Goal: Find specific page/section: Find specific page/section

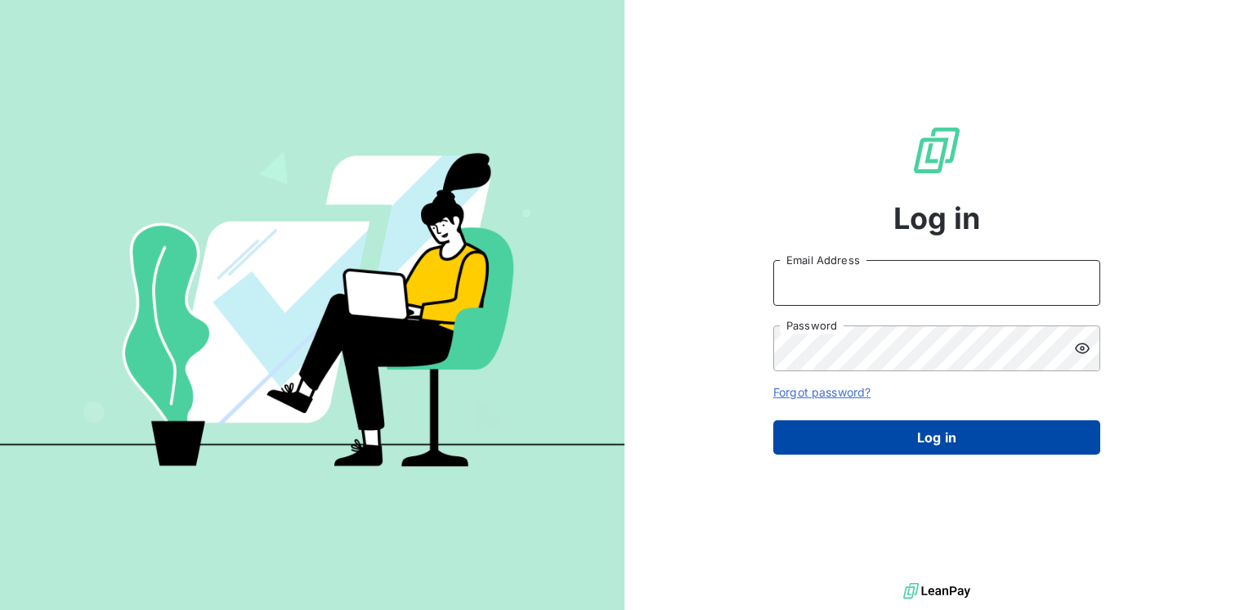
type input "[EMAIL_ADDRESS][DOMAIN_NAME]"
click at [973, 439] on button "Log in" at bounding box center [936, 437] width 327 height 34
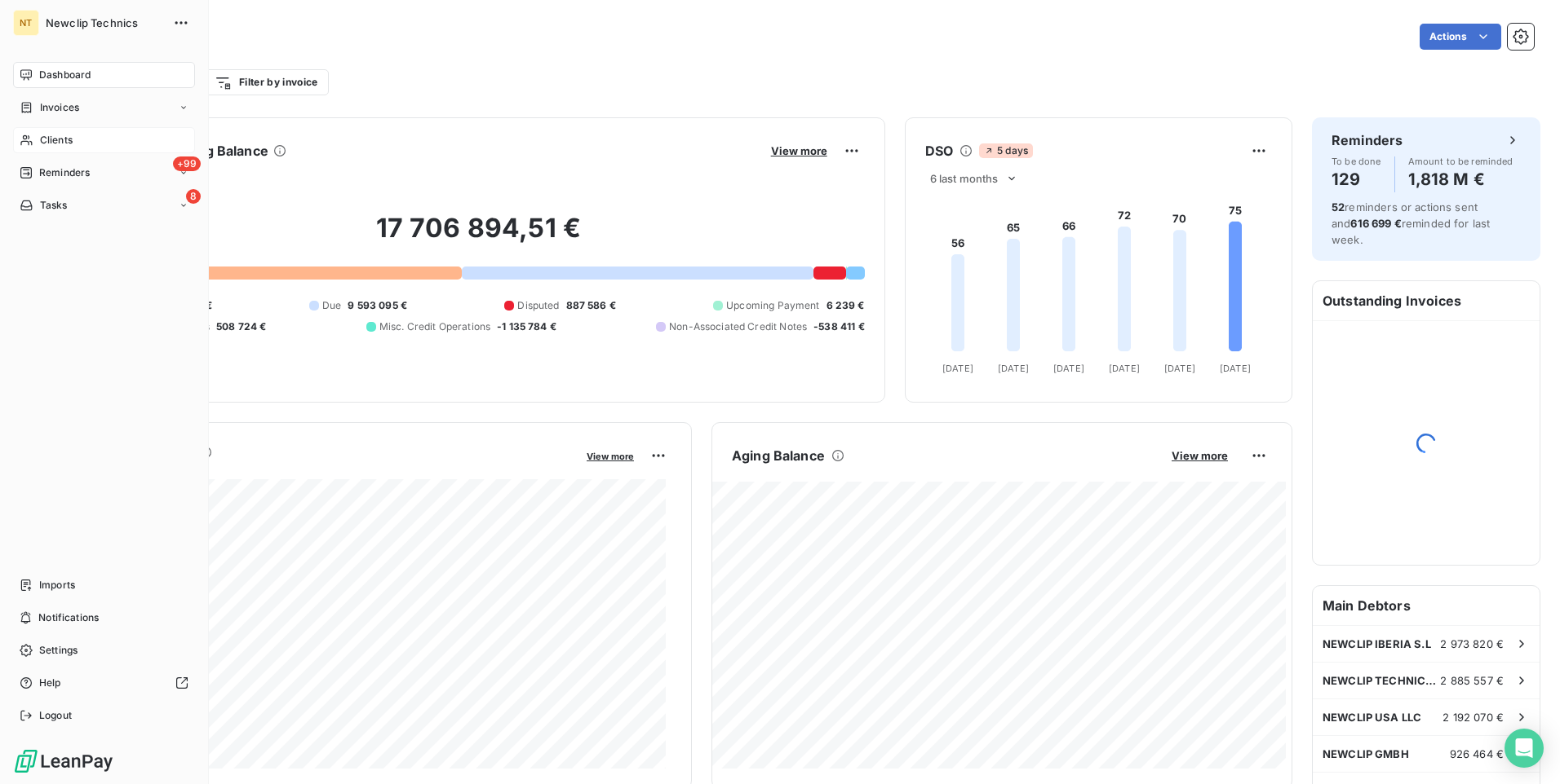
click at [43, 137] on span "Clients" at bounding box center [56, 140] width 33 height 15
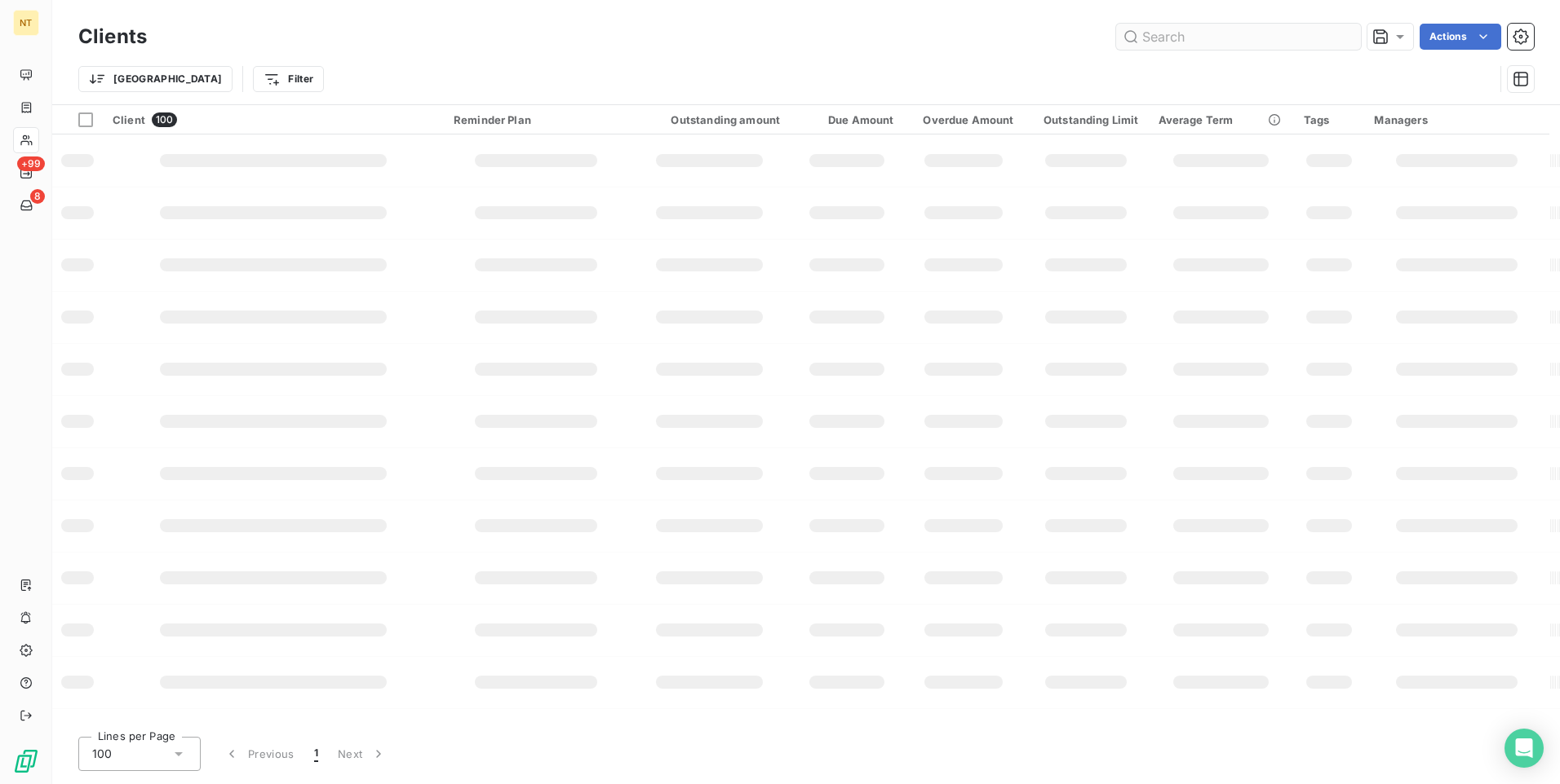
click at [1199, 41] on input "text" at bounding box center [1238, 37] width 245 height 26
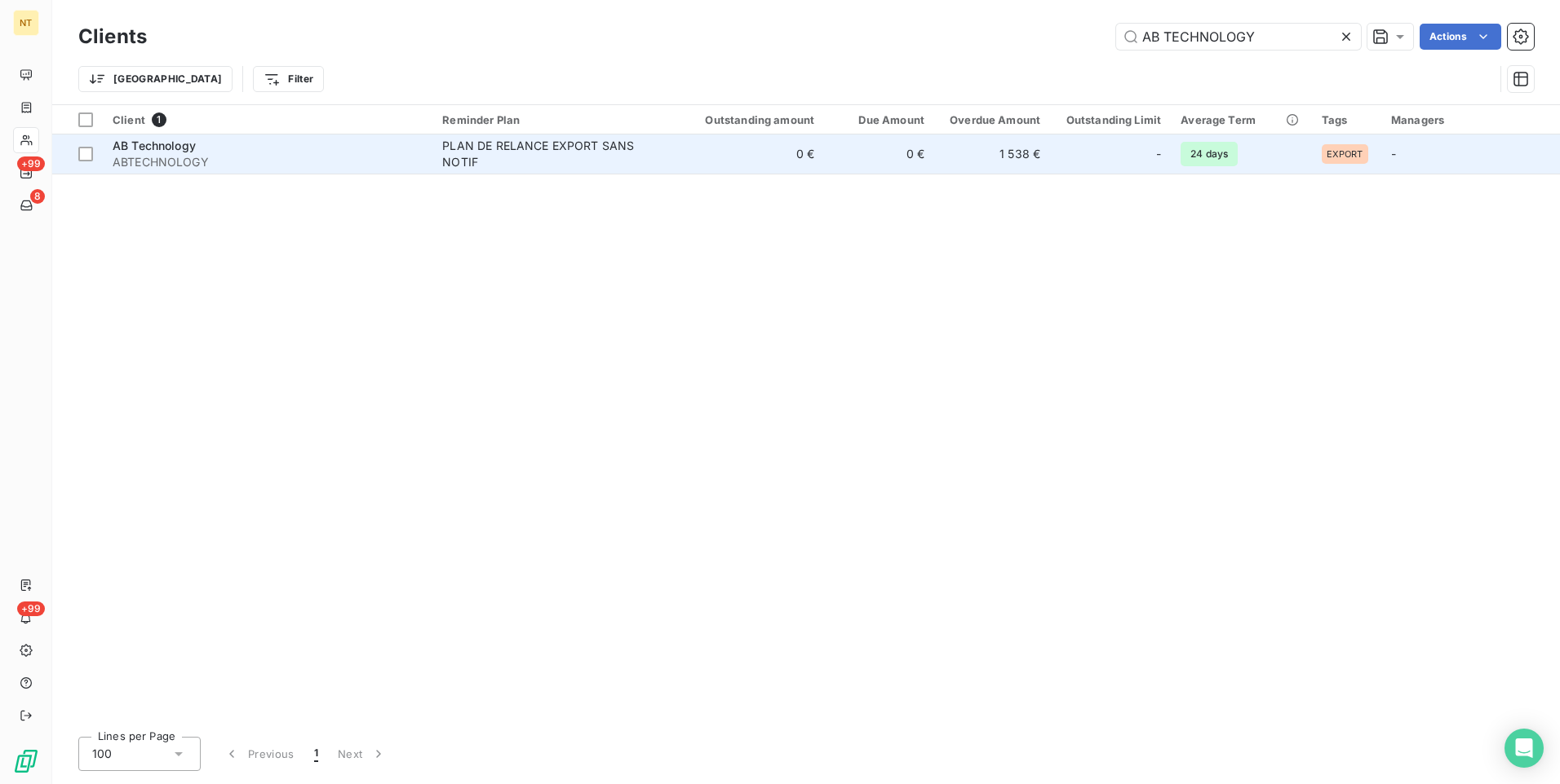
type input "AB TECHNOLOGY"
click at [281, 145] on div "AB Technology" at bounding box center [267, 146] width 310 height 16
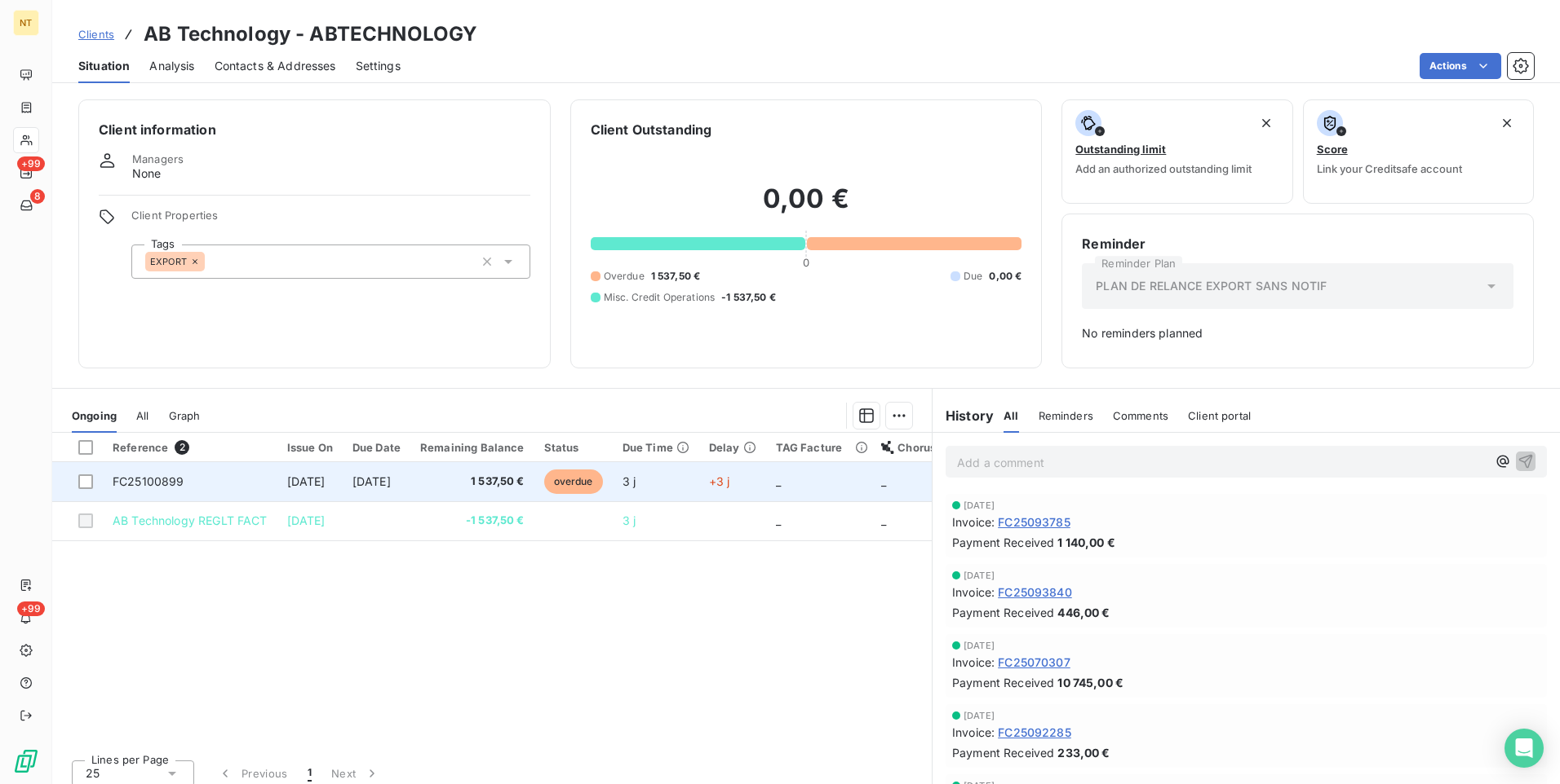
click at [243, 481] on td "FC25100899" at bounding box center [190, 481] width 175 height 39
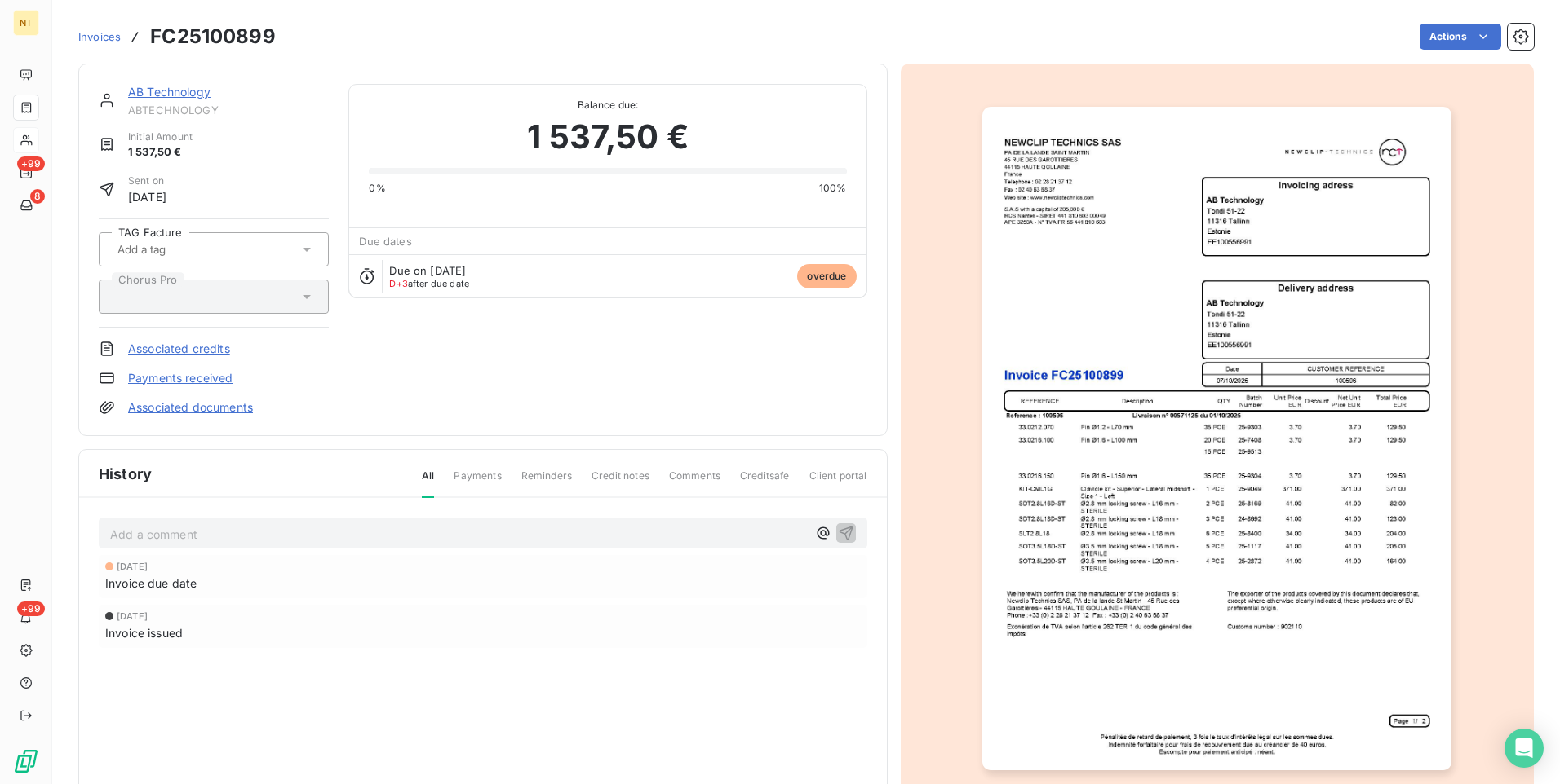
click at [1246, 413] on img "button" at bounding box center [1217, 438] width 469 height 663
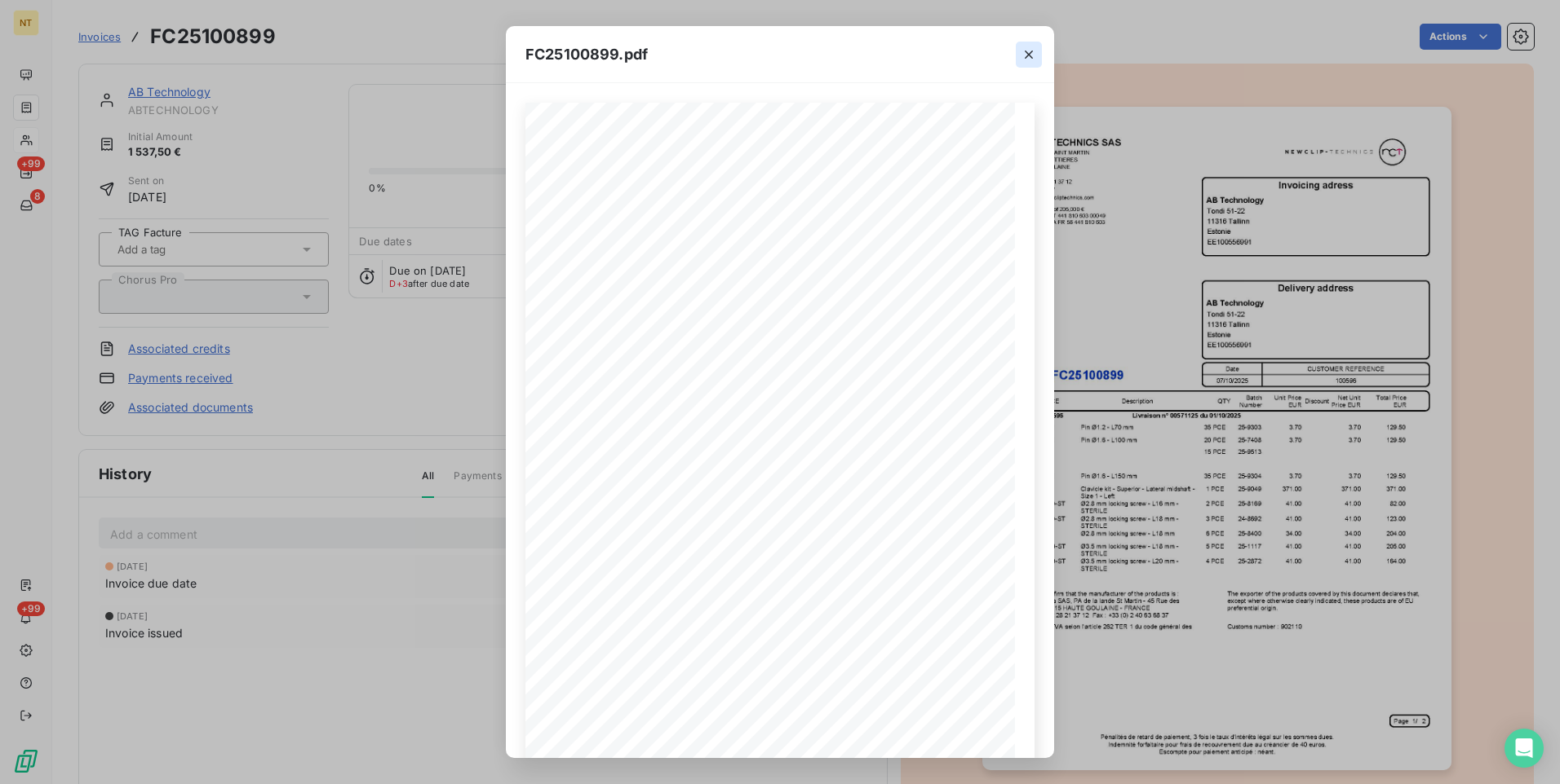
click at [1026, 51] on icon "button" at bounding box center [1028, 55] width 16 height 16
